Goal: Task Accomplishment & Management: Manage account settings

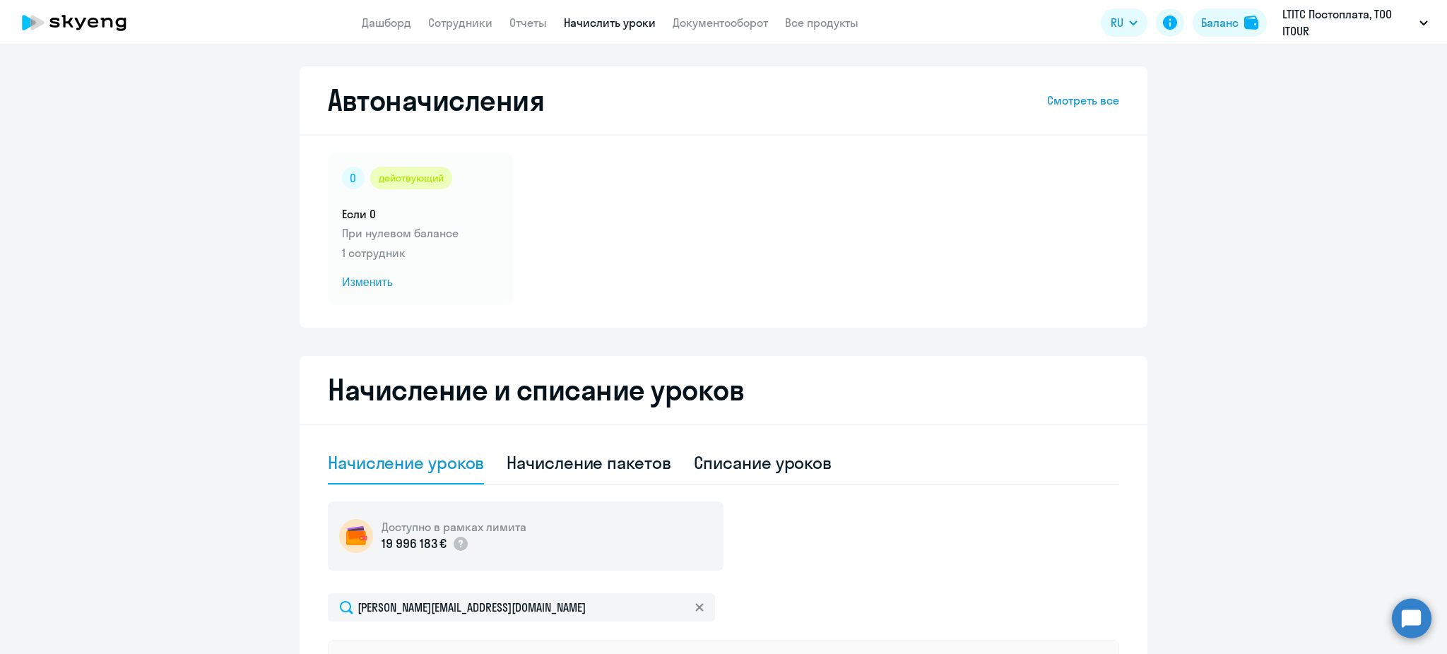
select select "10"
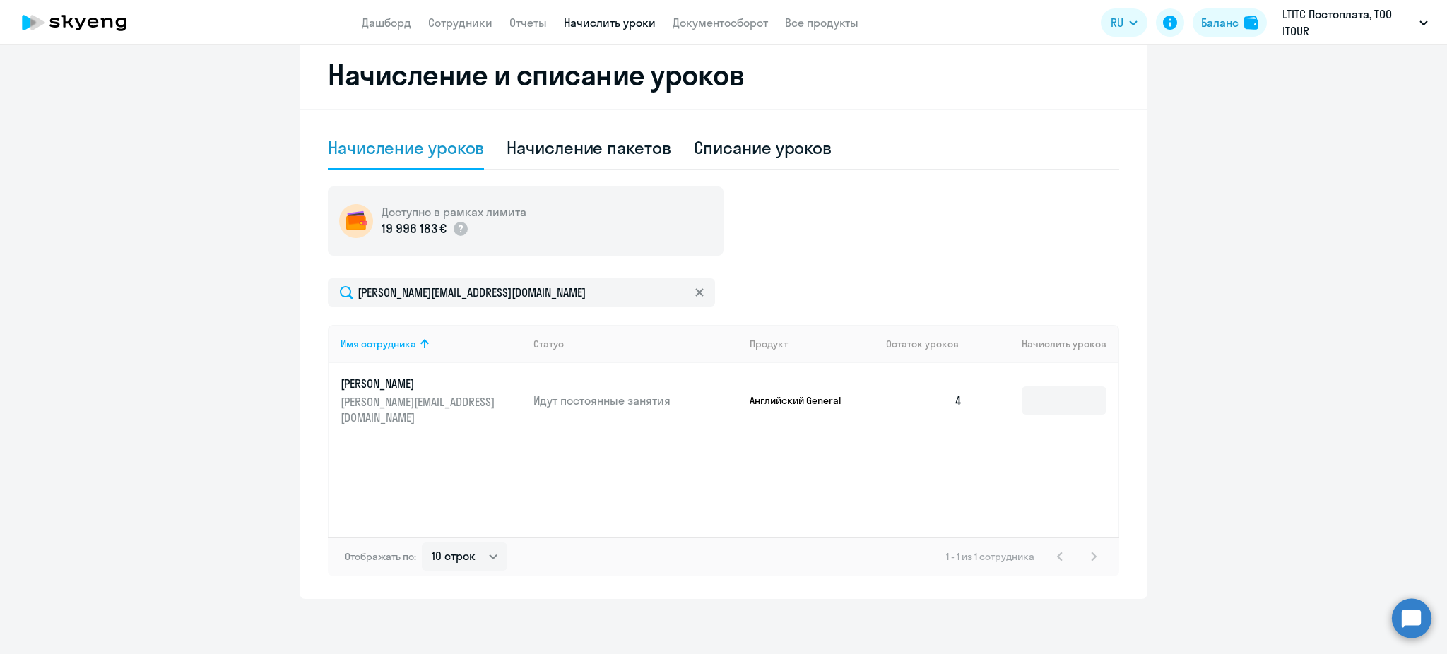
click at [475, 30] on app-menu-item-link "Сотрудники" at bounding box center [460, 23] width 64 height 18
click at [466, 23] on link "Сотрудники" at bounding box center [460, 23] width 64 height 14
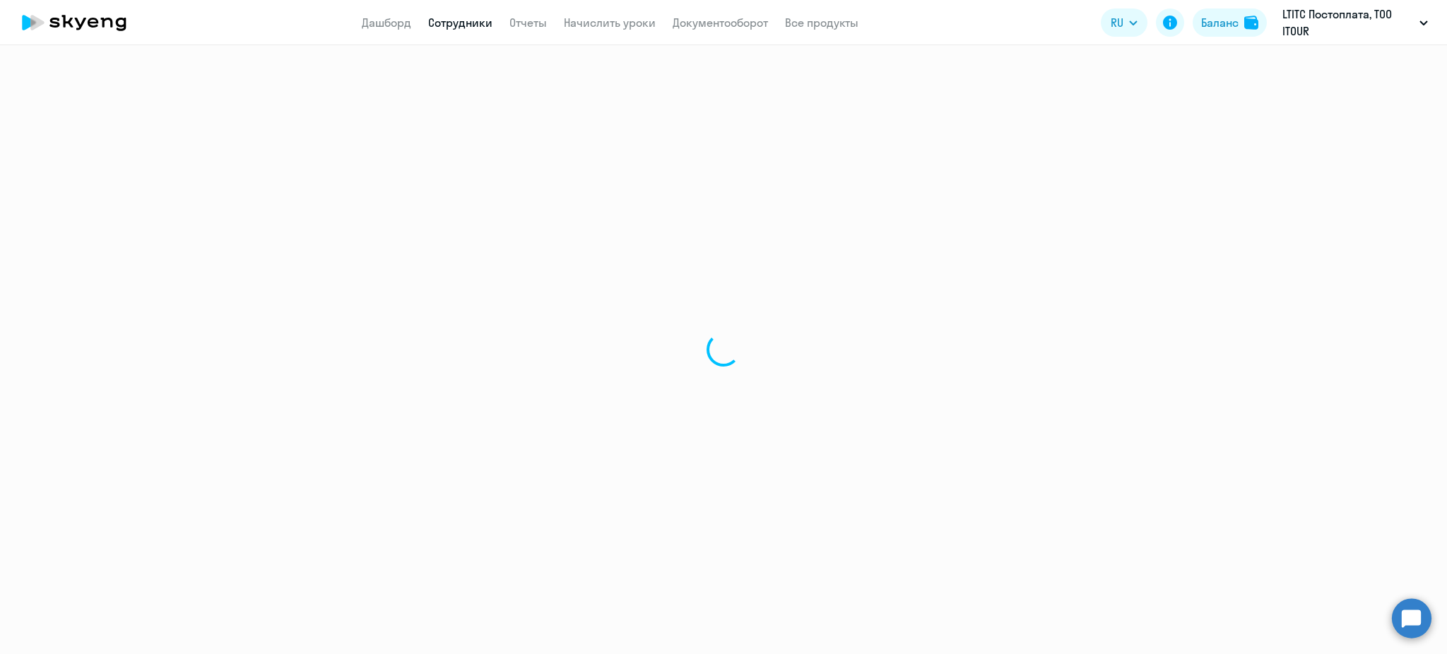
select select "30"
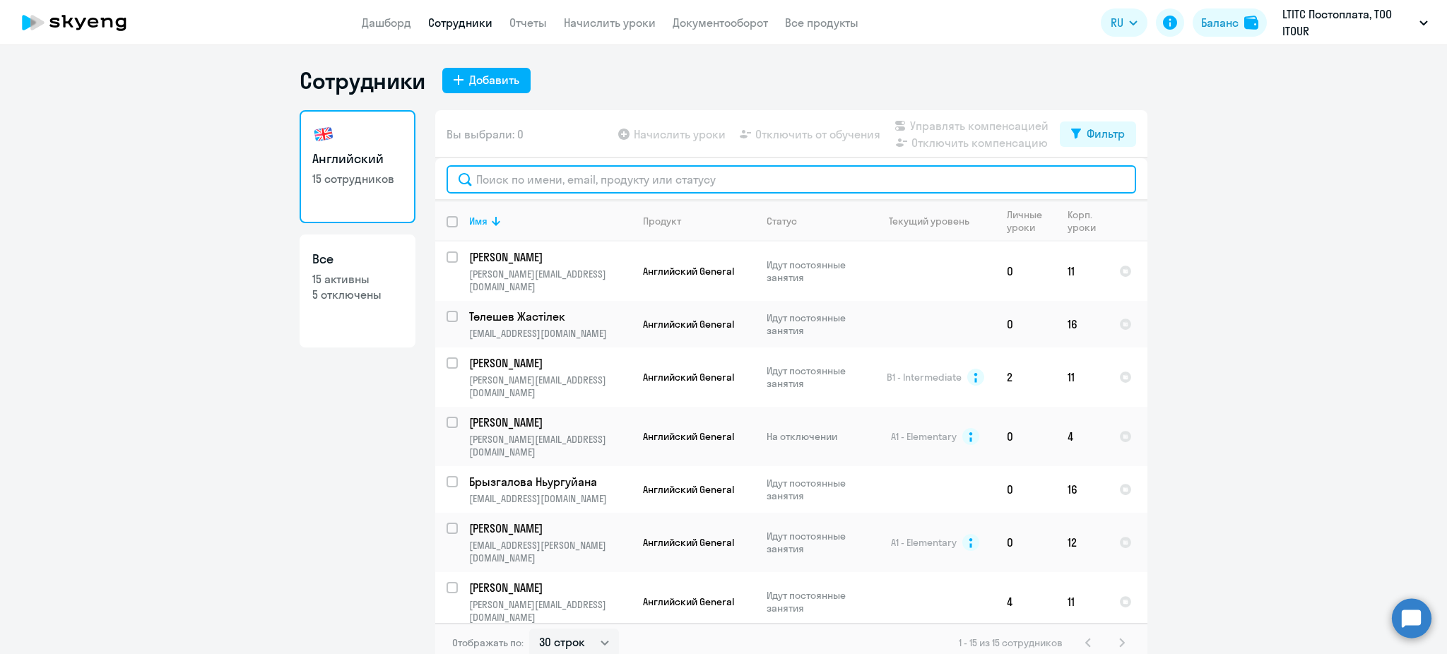
click at [507, 185] on input "text" at bounding box center [791, 179] width 690 height 28
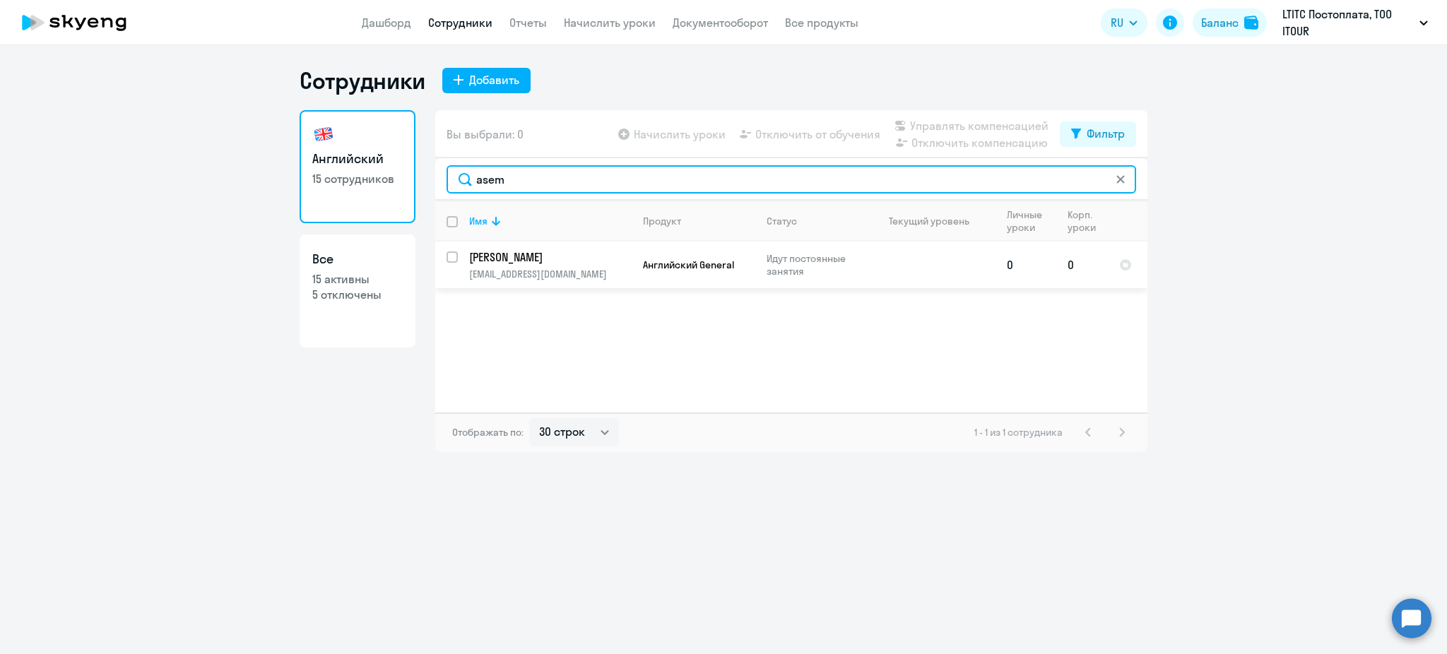
type input "asem"
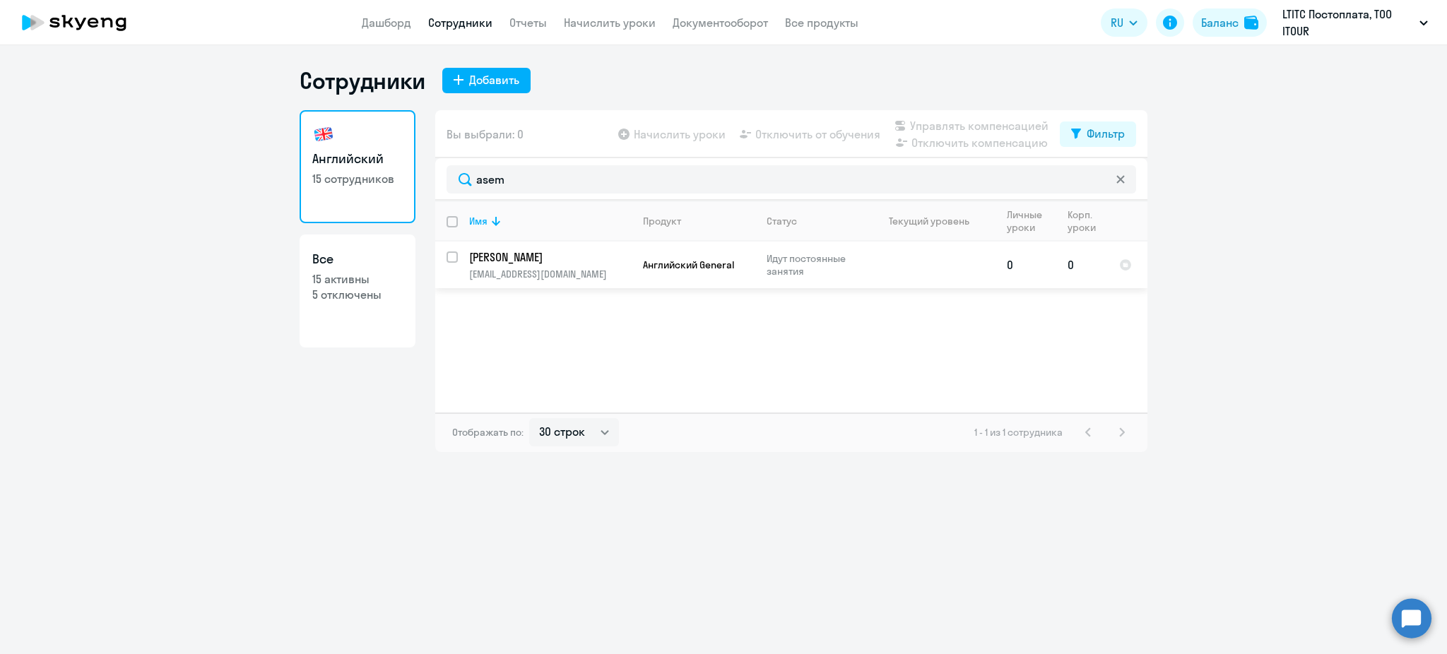
click at [596, 274] on p "[EMAIL_ADDRESS][DOMAIN_NAME]" at bounding box center [550, 274] width 162 height 13
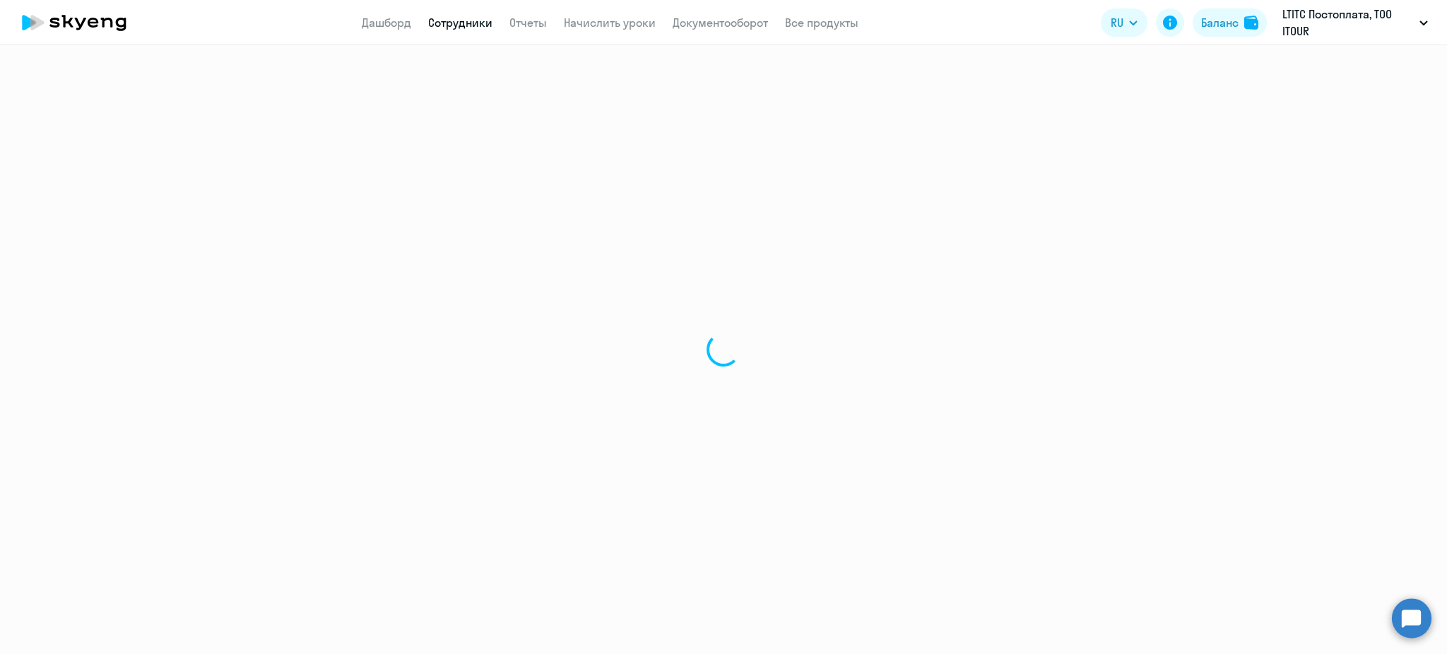
select select "english"
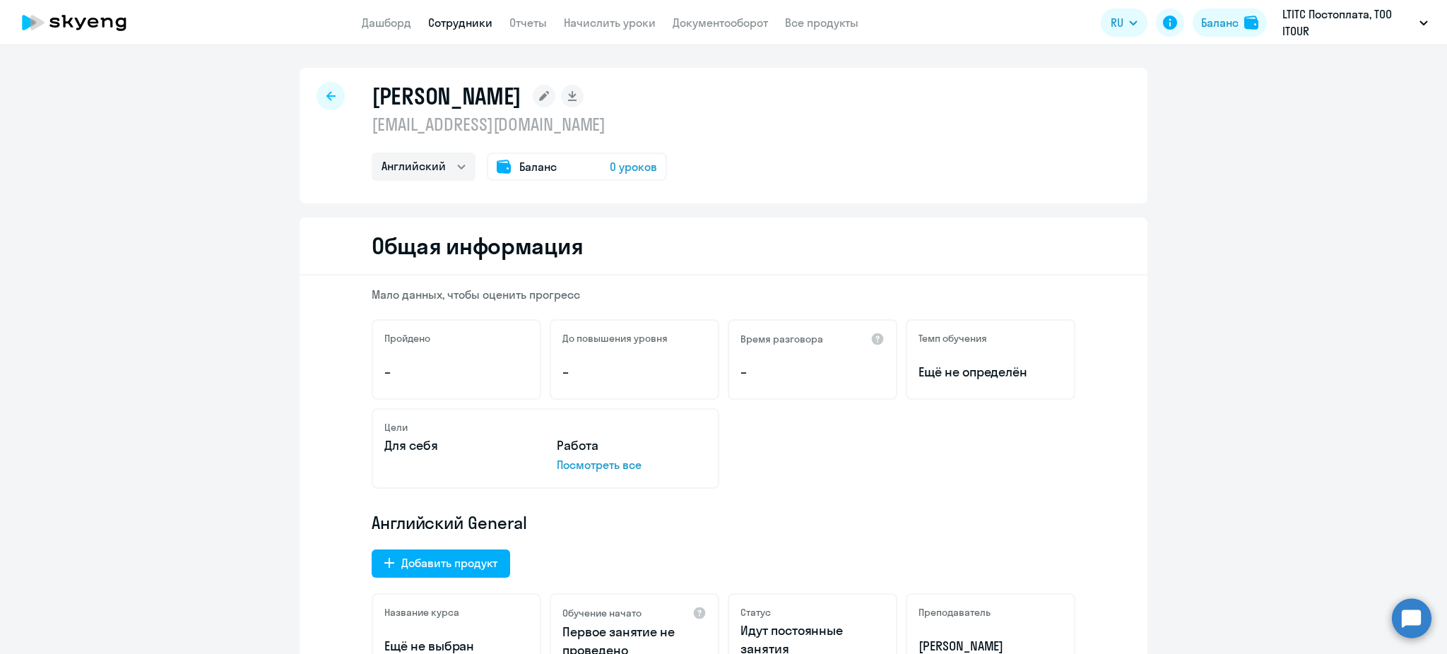
click at [612, 164] on span "0 уроков" at bounding box center [633, 166] width 47 height 17
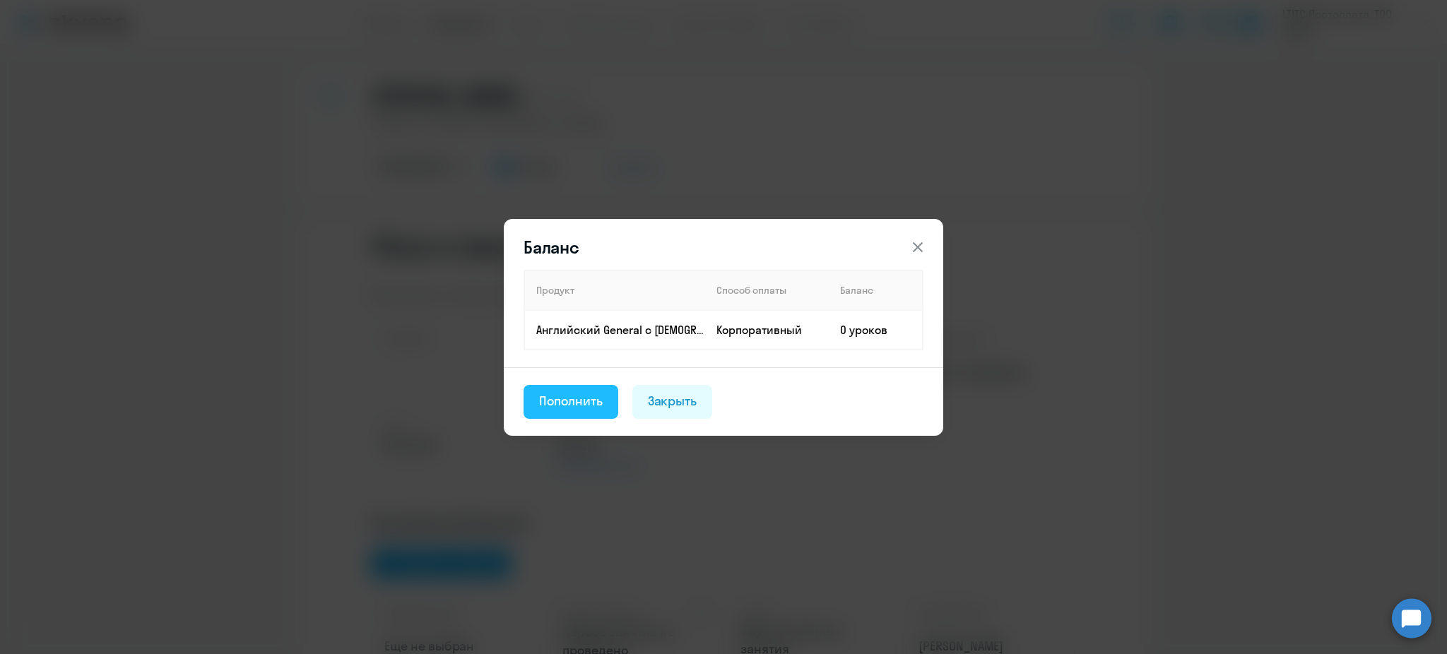
click at [569, 415] on button "Пополнить" at bounding box center [570, 402] width 95 height 34
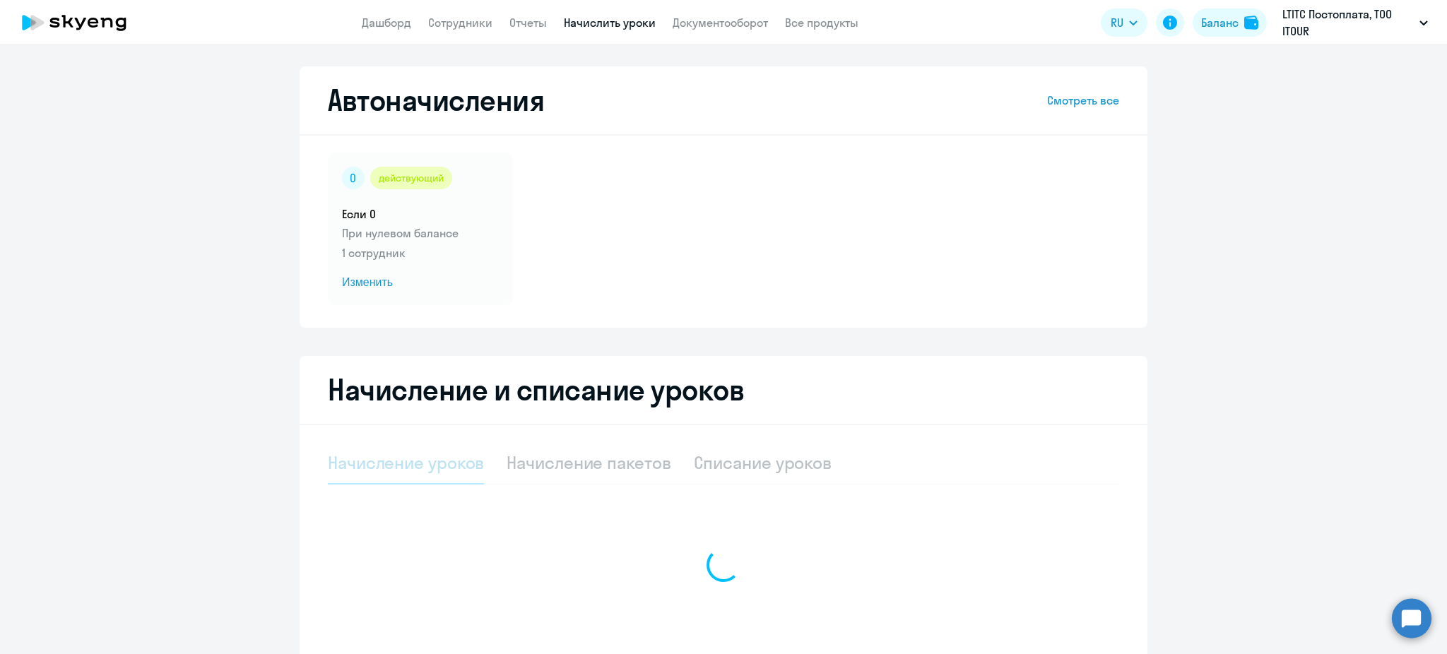
select select "10"
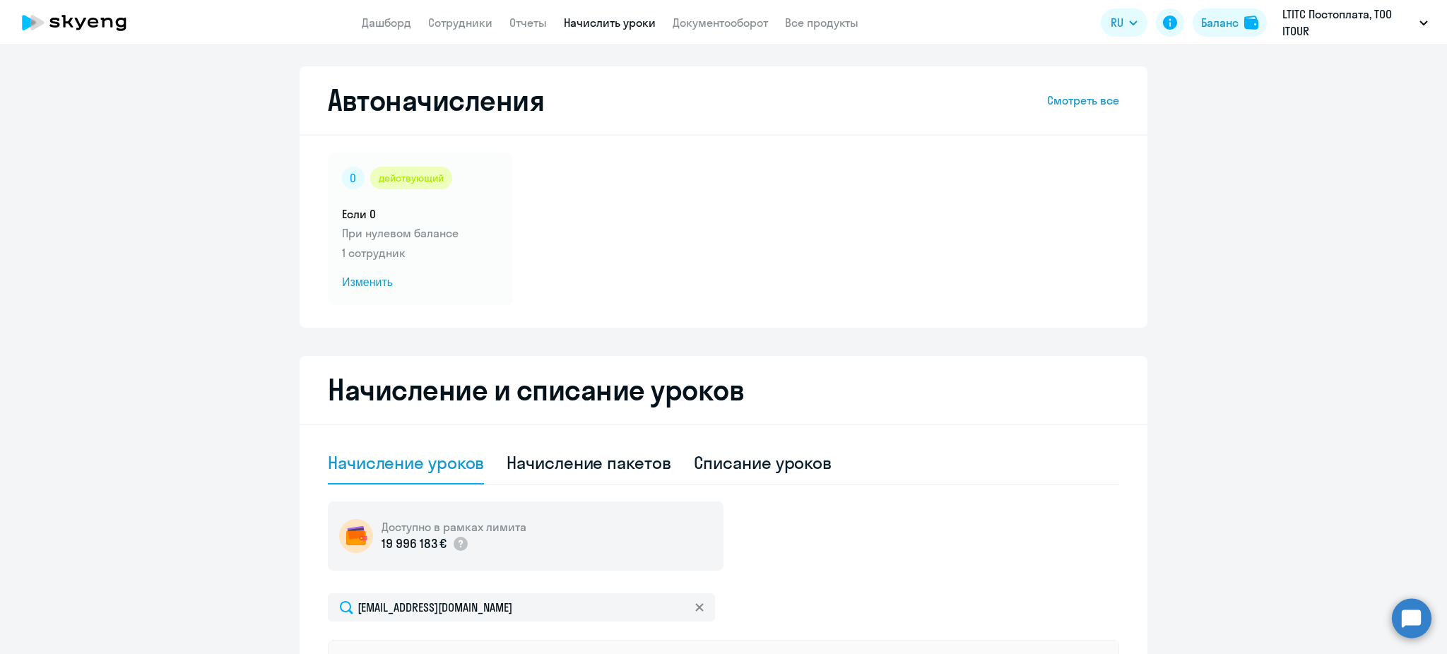
scroll to position [315, 0]
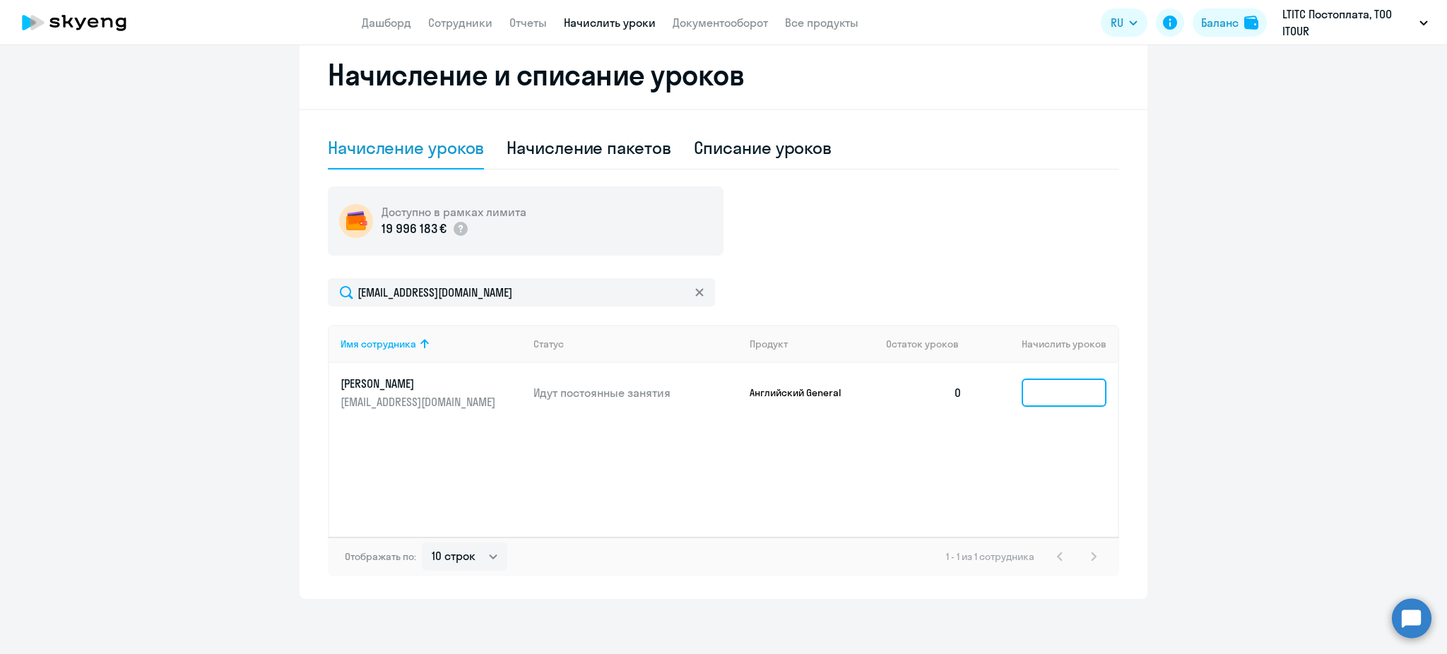
click at [1043, 404] on input at bounding box center [1064, 393] width 85 height 28
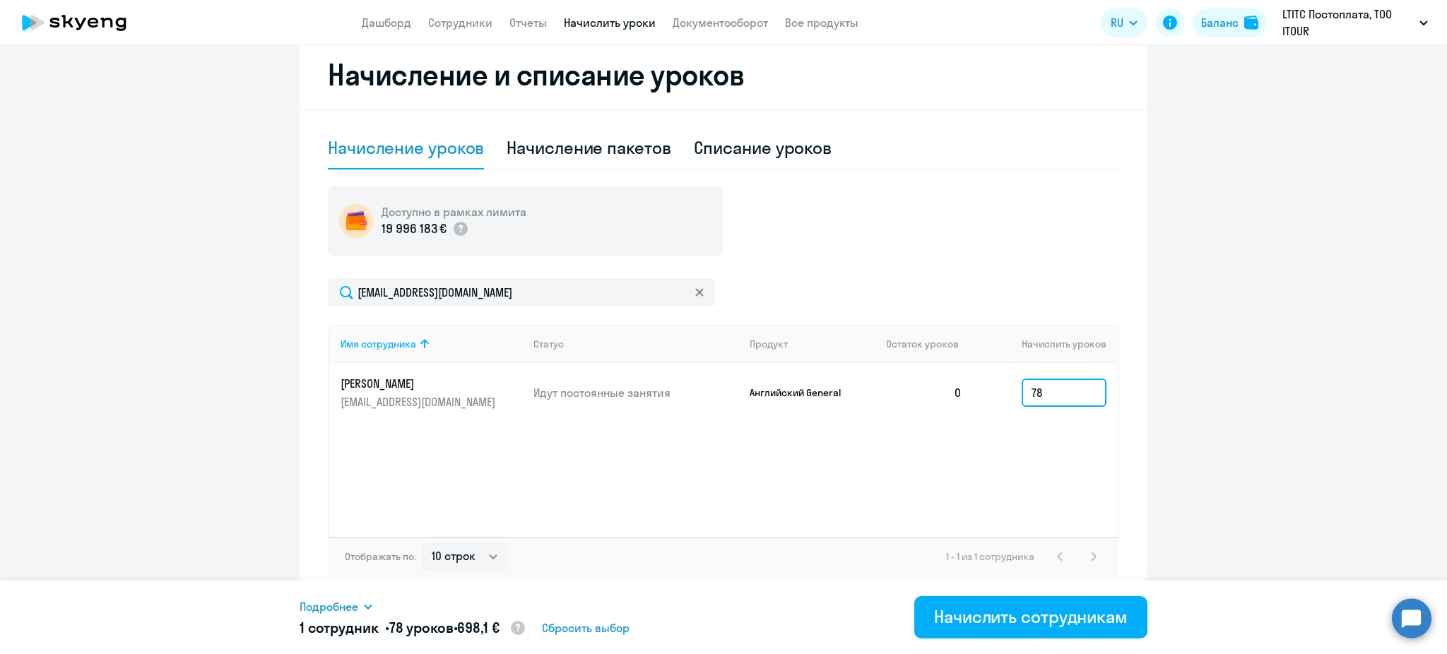
type input "7"
type input "8"
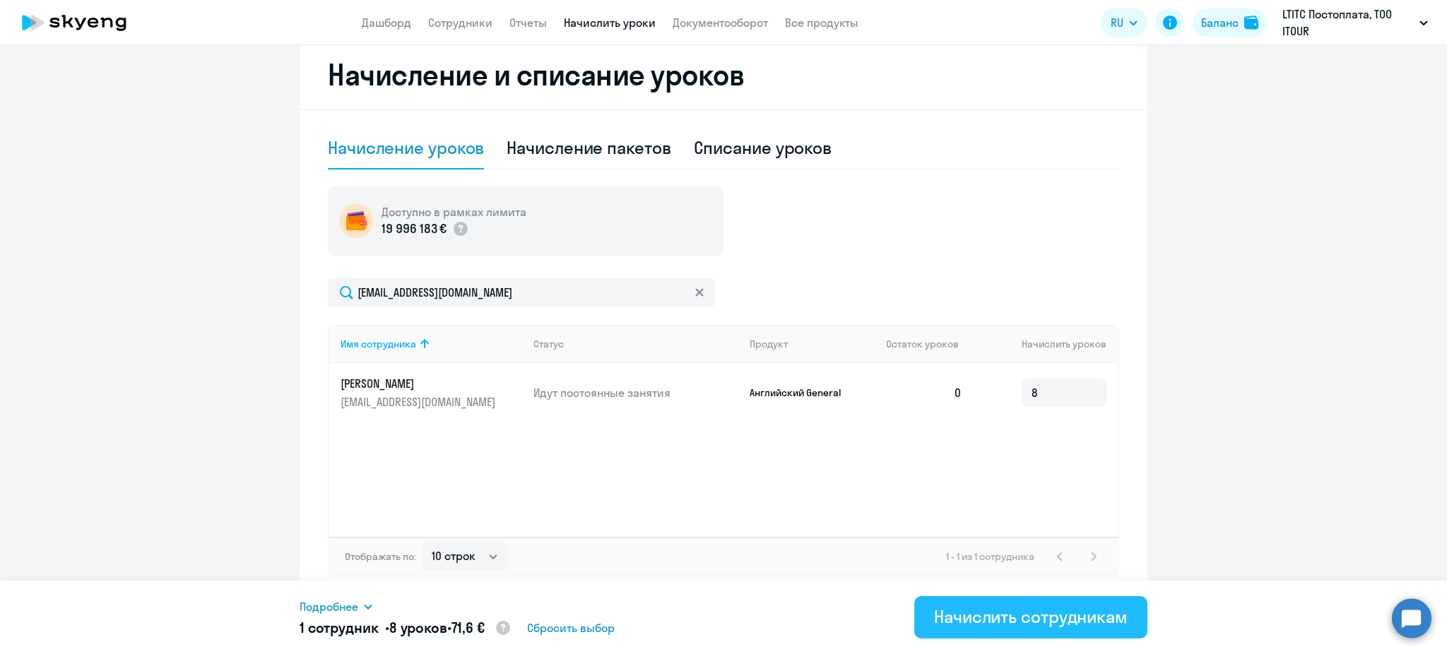
click at [1002, 634] on button "Начислить сотрудникам" at bounding box center [1030, 617] width 233 height 42
